Goal: Task Accomplishment & Management: Manage account settings

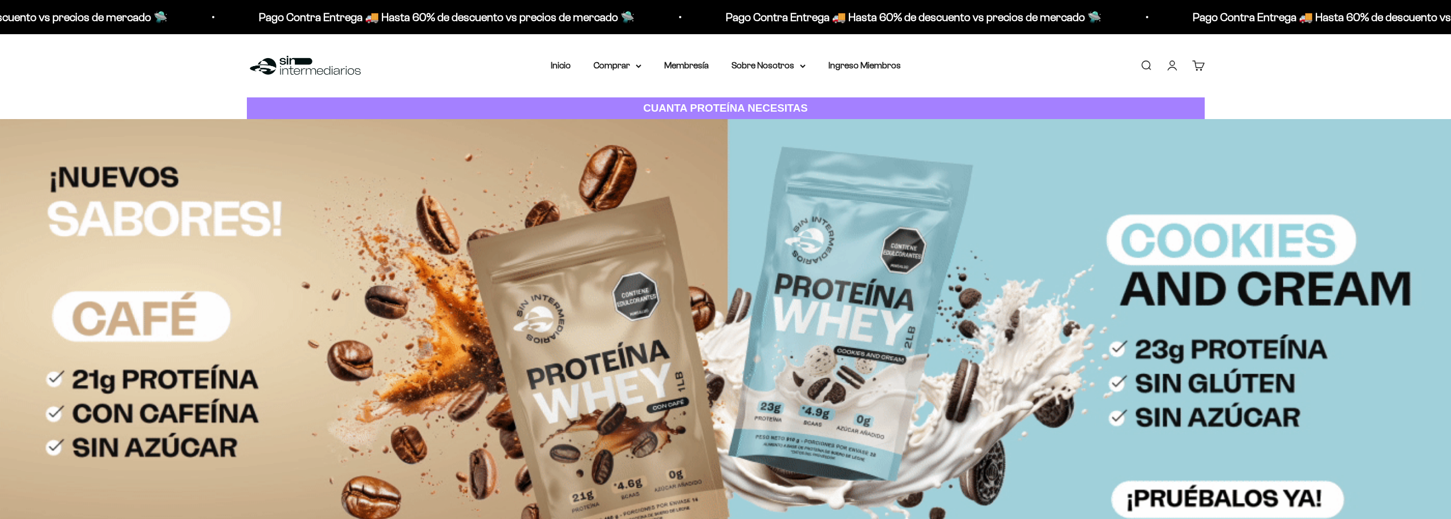
click at [1172, 71] on link "Iniciar sesión" at bounding box center [1172, 65] width 13 height 13
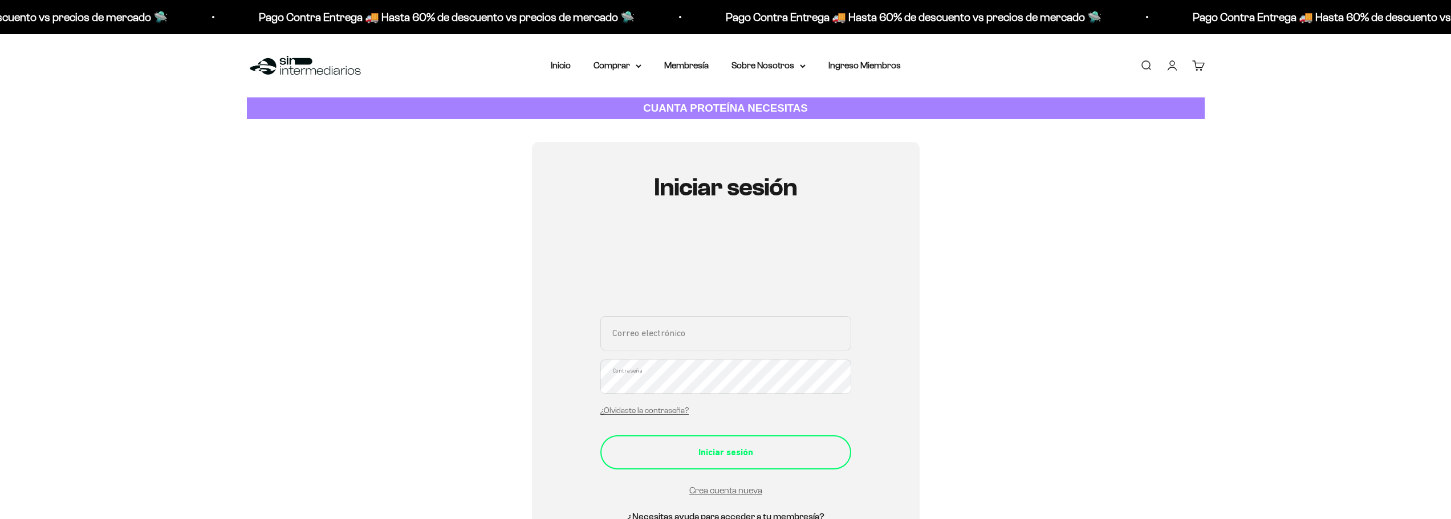
type input "djmateus@gmail.com"
click at [715, 463] on button "Iniciar sesión" at bounding box center [725, 453] width 251 height 34
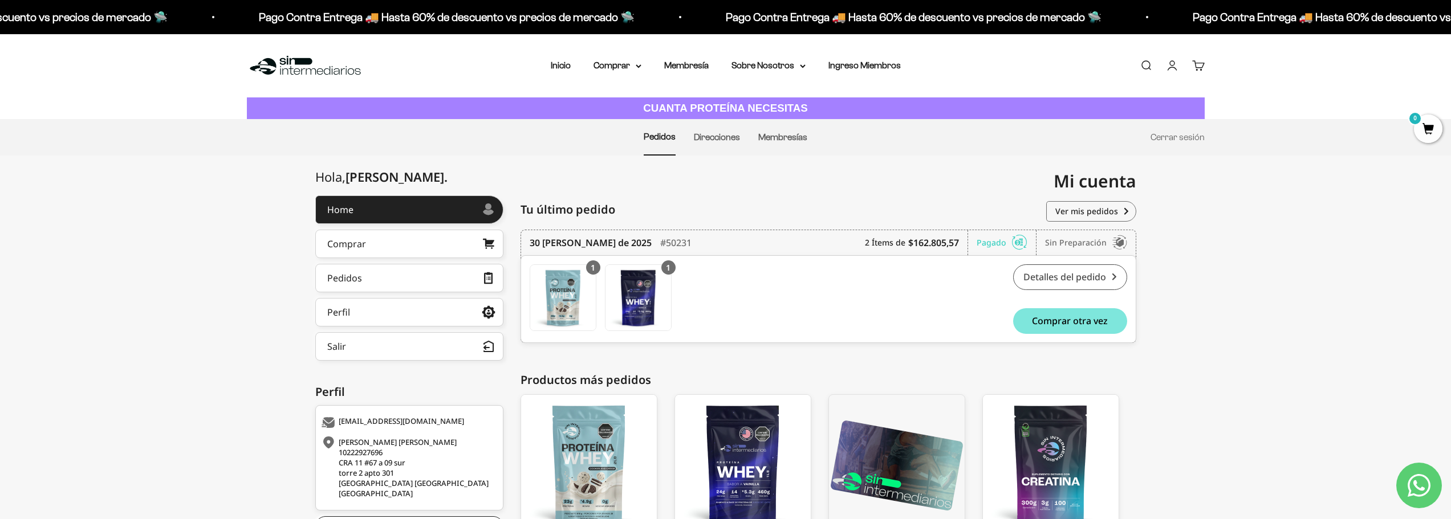
click at [1064, 279] on link "Detalles del pedido" at bounding box center [1070, 278] width 114 height 26
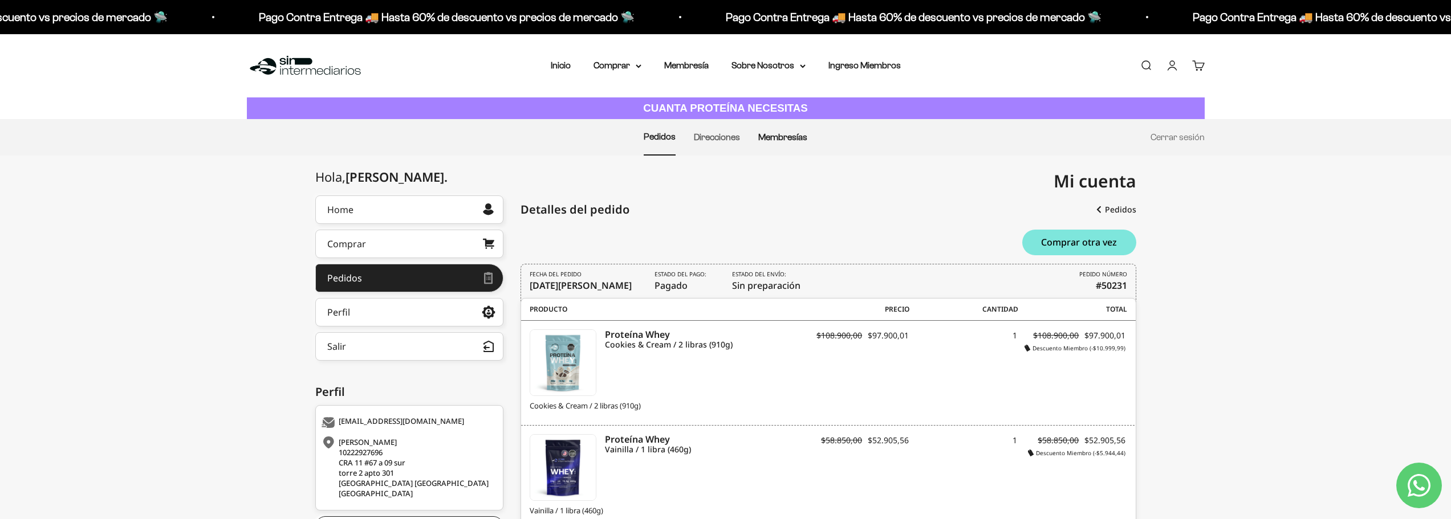
click at [772, 133] on link "Membresías" at bounding box center [782, 137] width 49 height 10
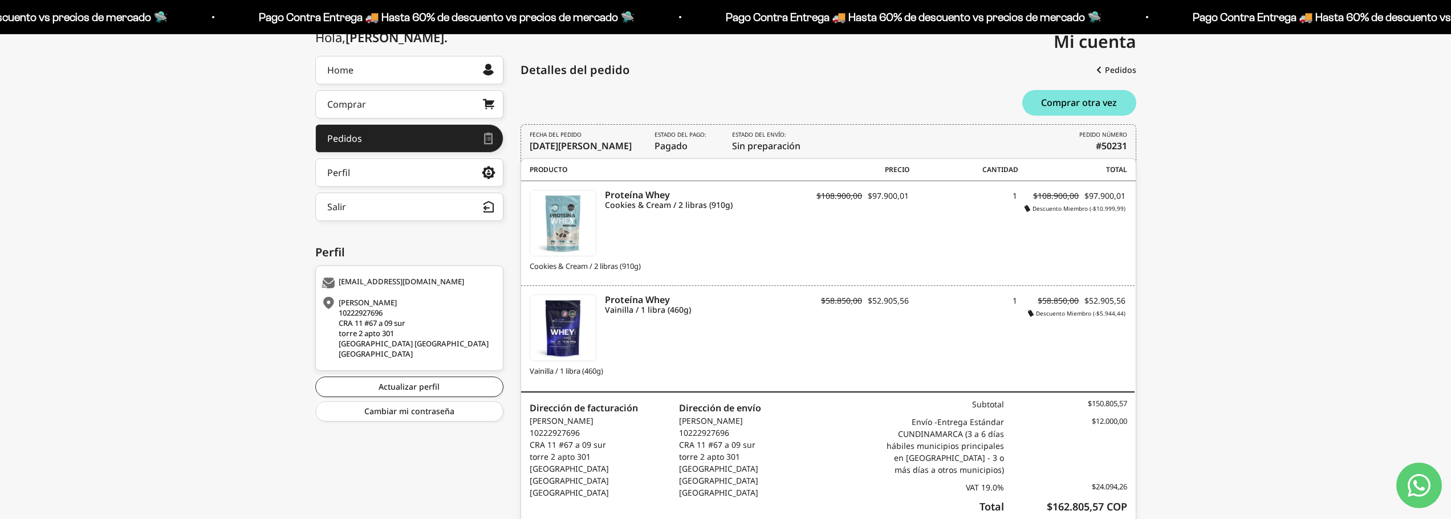
scroll to position [73, 0]
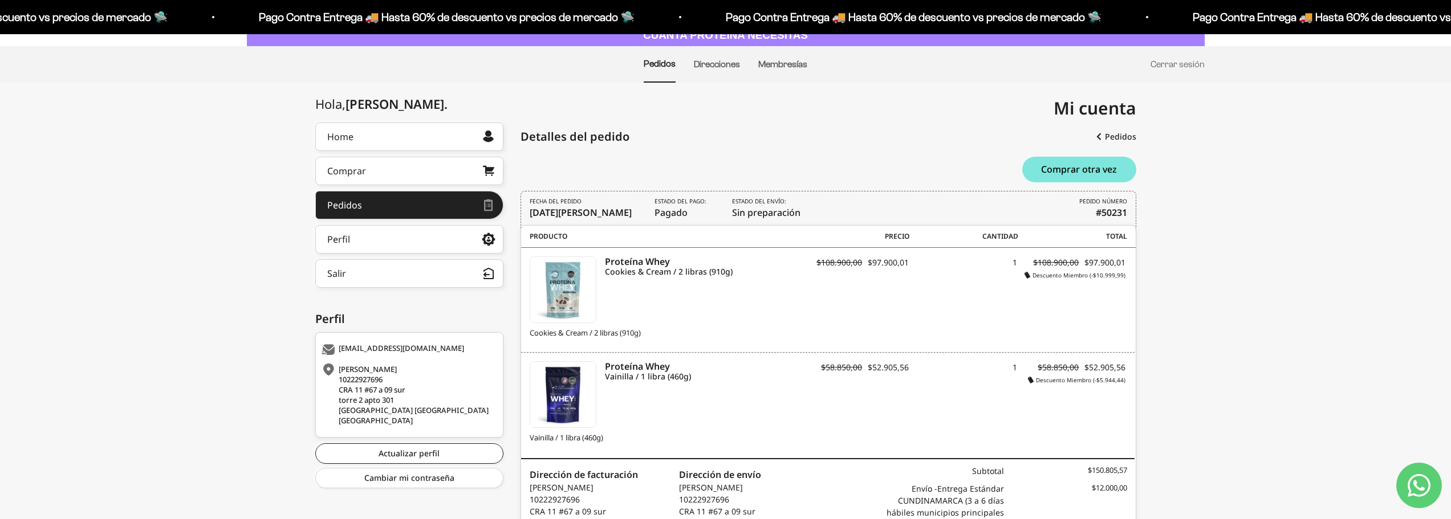
click at [158, 420] on div "Hola, Donny . Home Comprar Pedidos Perfil Información personal Direcciones guar…" at bounding box center [725, 364] width 1451 height 482
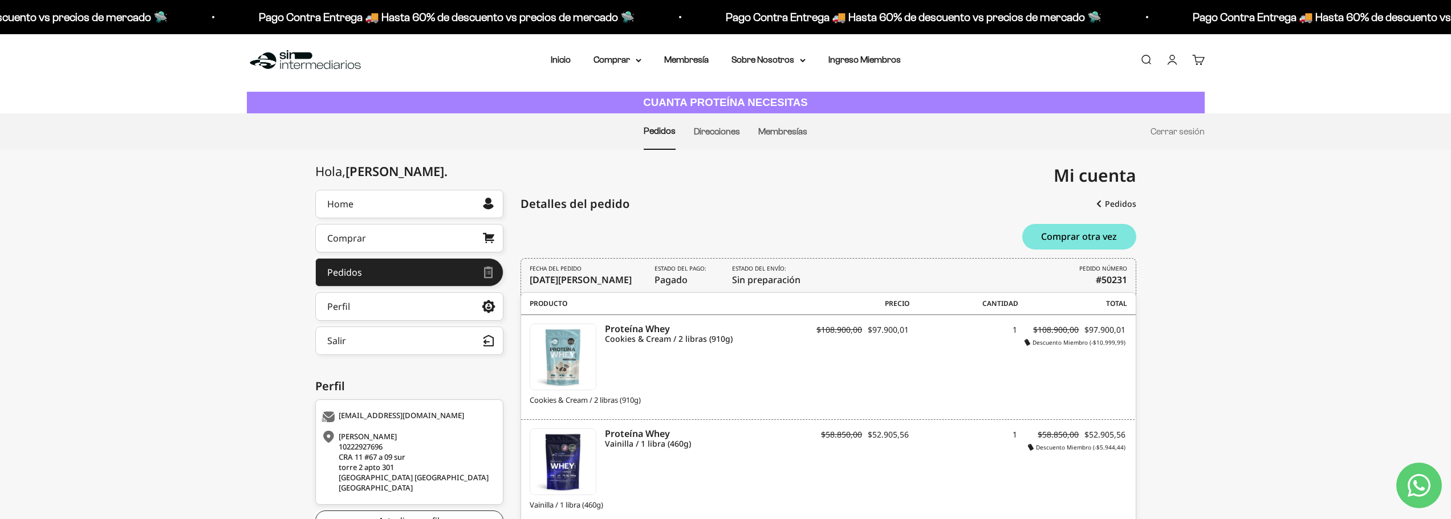
scroll to position [0, 0]
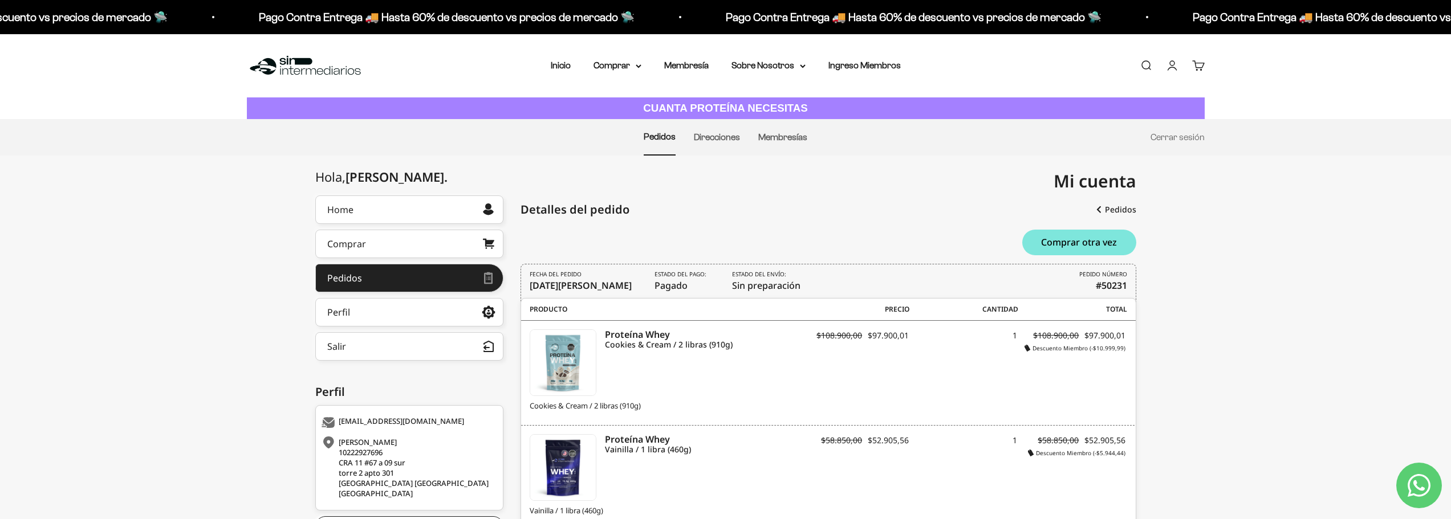
click at [1188, 449] on div "Hola, Donny . Home Comprar Pedidos Perfil Información personal Direcciones guar…" at bounding box center [725, 437] width 1451 height 482
click at [1199, 201] on div "Hola, Donny . Home Comprar Pedidos Perfil Información personal Direcciones guar…" at bounding box center [725, 437] width 1451 height 482
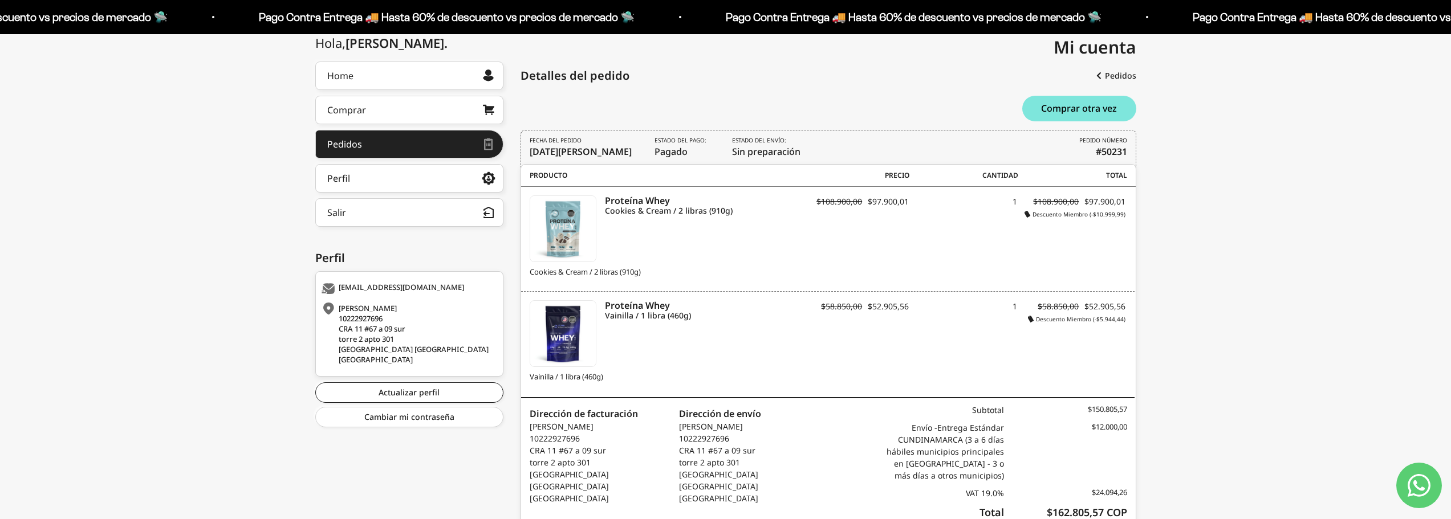
scroll to position [114, 0]
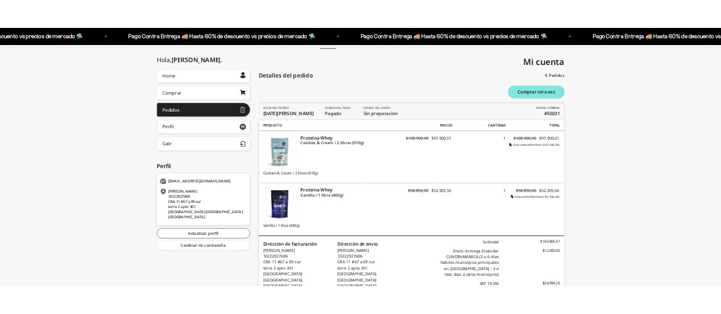
scroll to position [114, 0]
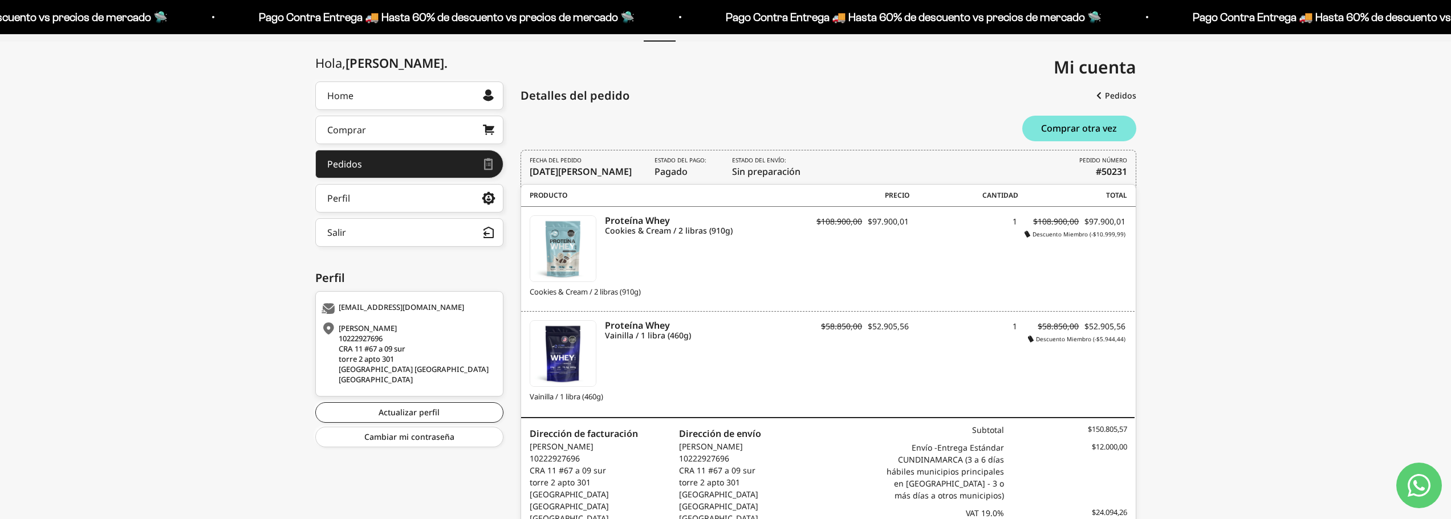
click at [1419, 491] on icon "Contact us on WhatsApp" at bounding box center [1419, 485] width 23 height 23
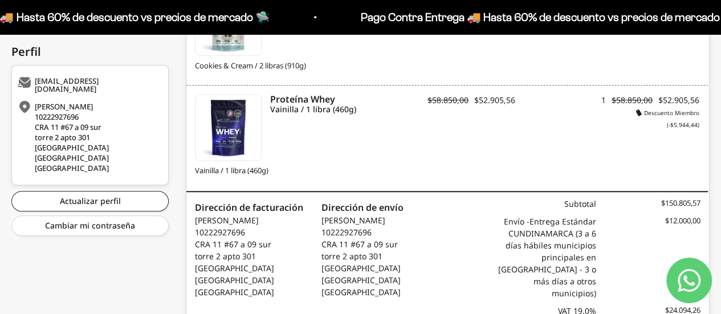
scroll to position [403, 0]
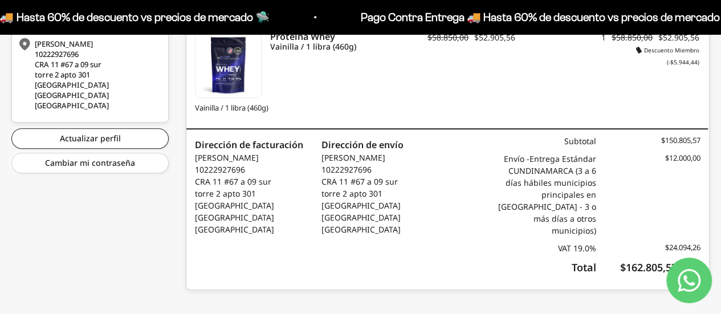
click at [690, 289] on icon "Contact us on WhatsApp" at bounding box center [689, 280] width 23 height 23
